Goal: Information Seeking & Learning: Find specific fact

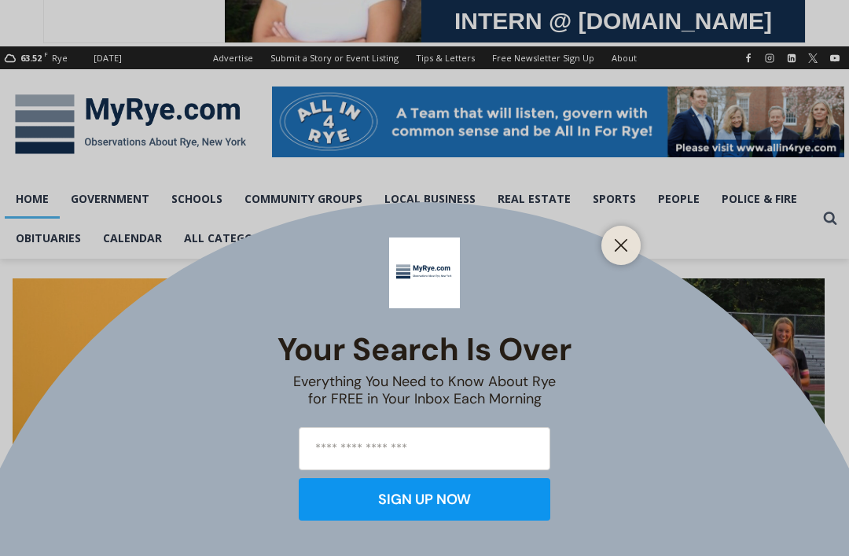
scroll to position [163, 0]
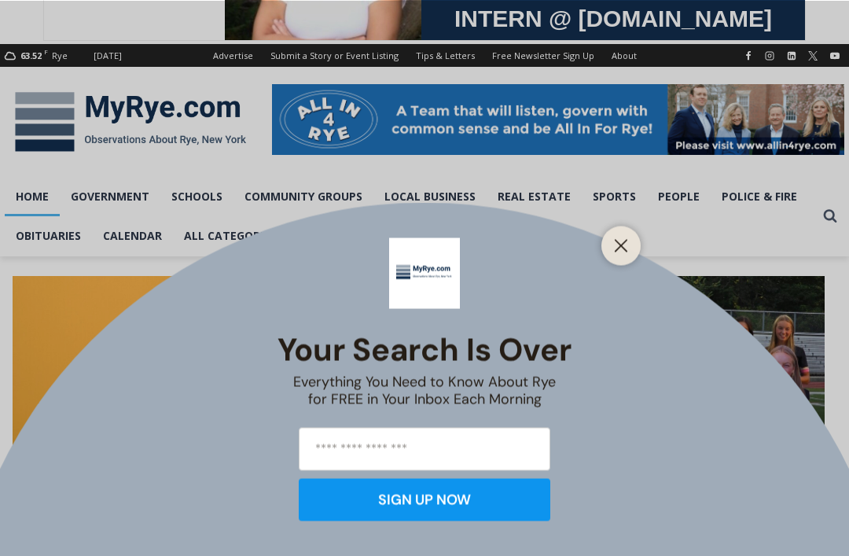
click at [49, 229] on div "Your Search is Over Everything You Need to Know About Rye for FREE in Your Inbo…" at bounding box center [424, 278] width 849 height 556
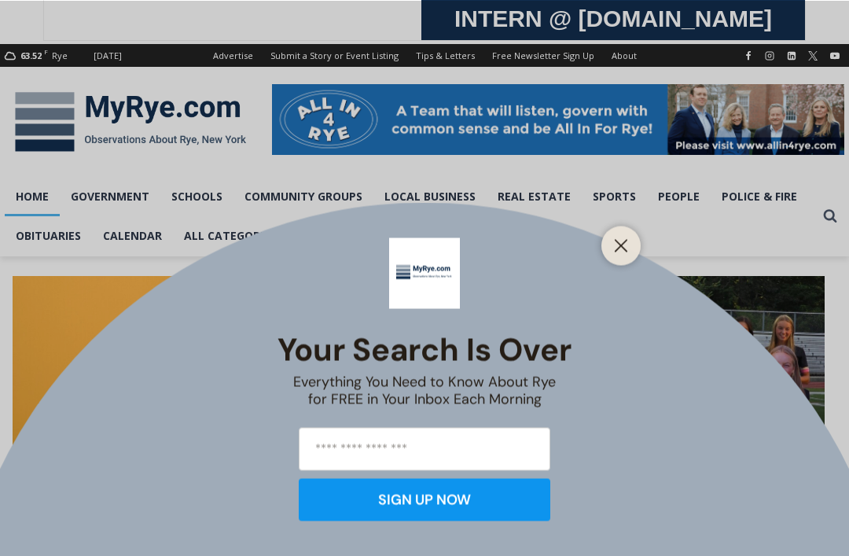
click at [46, 235] on div "Your Search is Over Everything You Need to Know About Rye for FREE in Your Inbo…" at bounding box center [424, 278] width 849 height 556
click at [621, 256] on button "Close" at bounding box center [621, 245] width 22 height 22
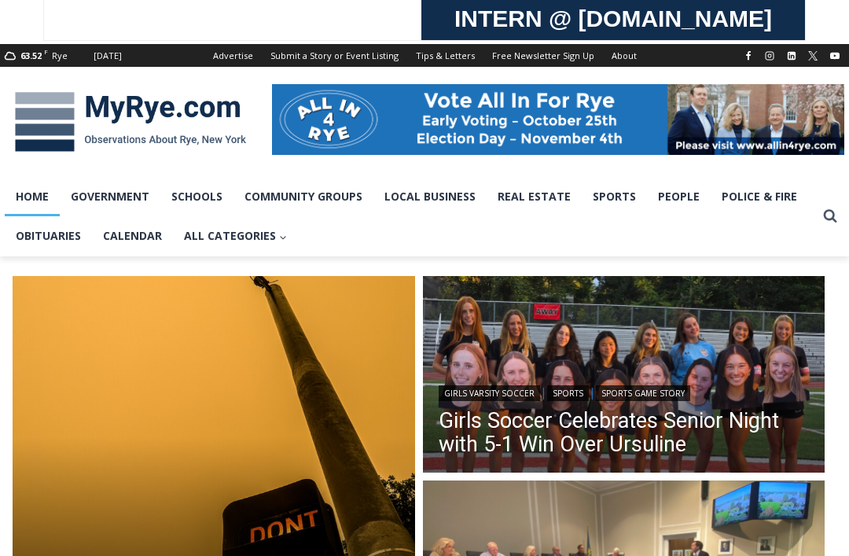
click at [33, 230] on link "Obituaries" at bounding box center [48, 235] width 87 height 39
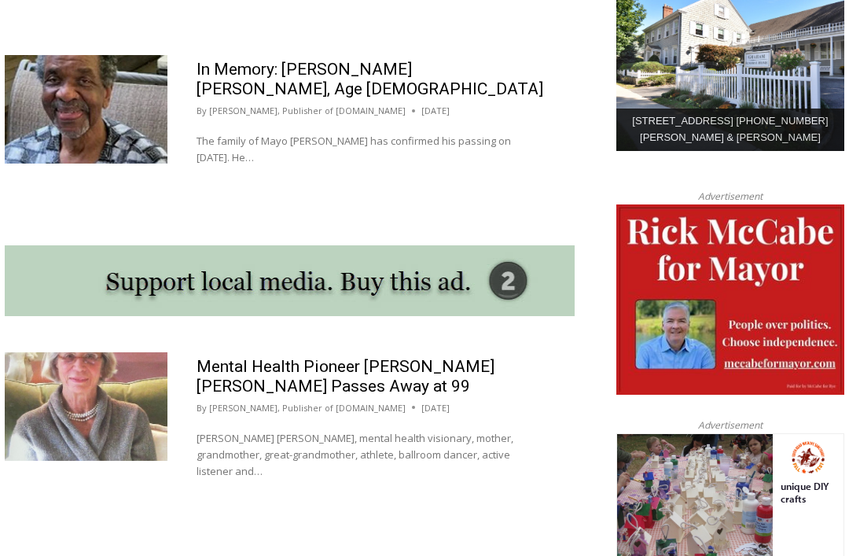
scroll to position [1297, 0]
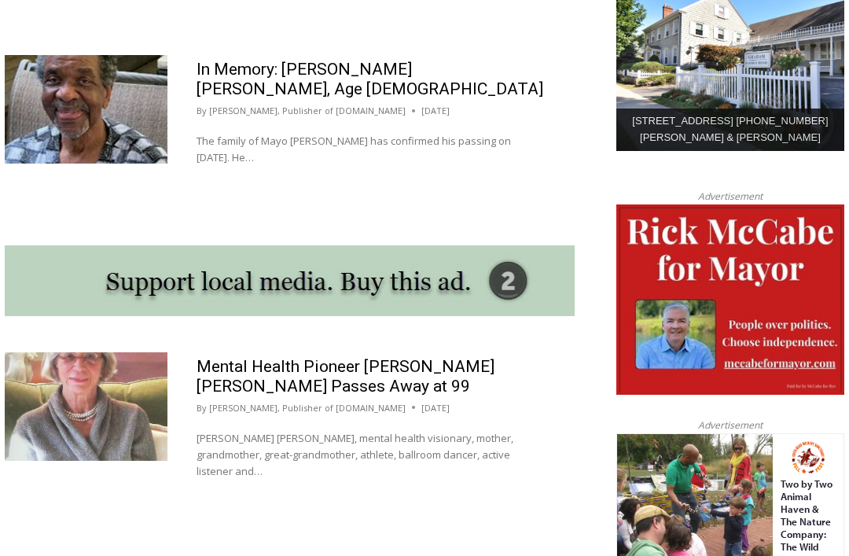
click at [748, 555] on img at bounding box center [693, 511] width 207 height 156
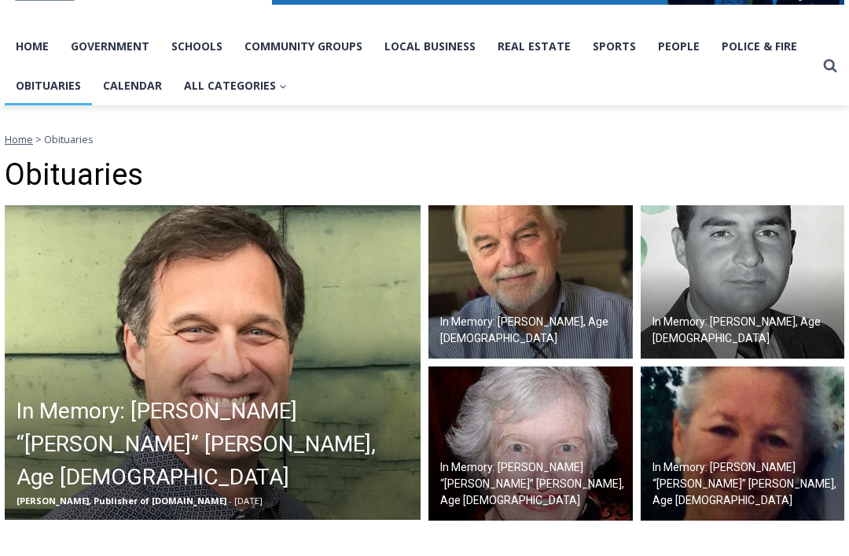
scroll to position [314, 0]
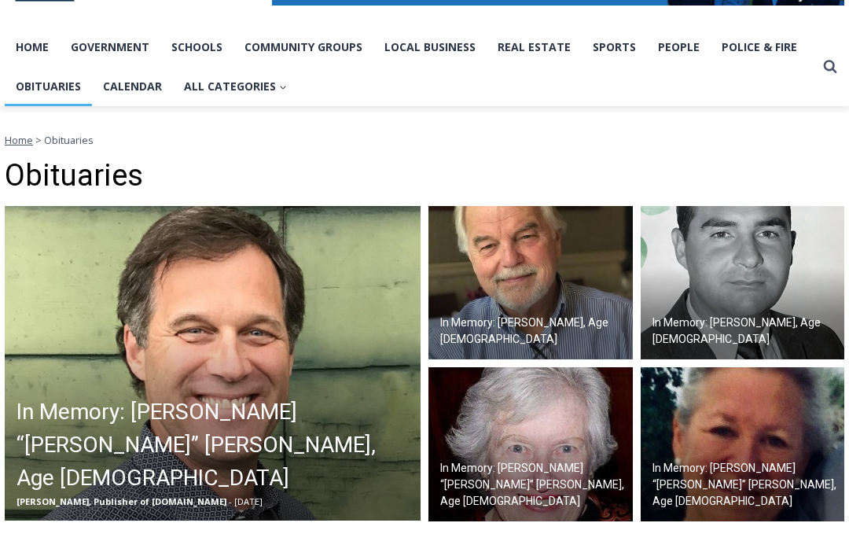
click at [64, 337] on img at bounding box center [213, 363] width 416 height 314
